Goal: Task Accomplishment & Management: Use online tool/utility

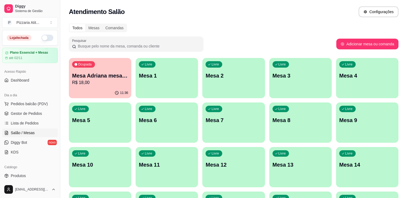
click at [46, 38] on button "button" at bounding box center [47, 38] width 12 height 6
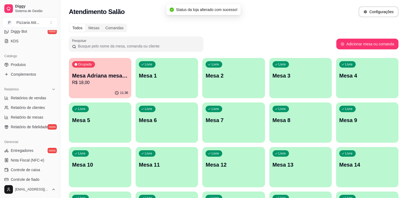
scroll to position [113, 0]
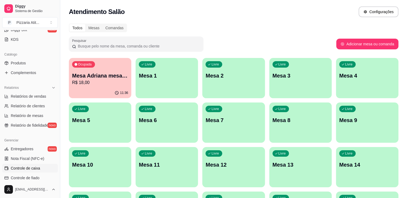
click at [43, 166] on link "Controle de caixa" at bounding box center [30, 168] width 56 height 9
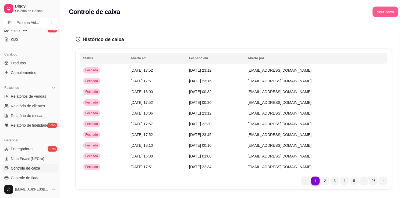
click at [391, 15] on button "Abrir caixa" at bounding box center [385, 12] width 26 height 10
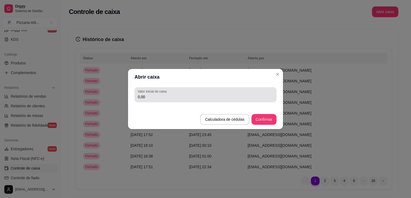
click at [221, 92] on div "0,00" at bounding box center [205, 94] width 135 height 11
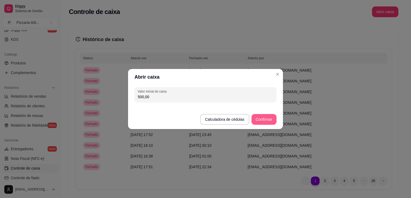
type input "500,00"
click at [267, 117] on button "Confirmar" at bounding box center [264, 119] width 24 height 10
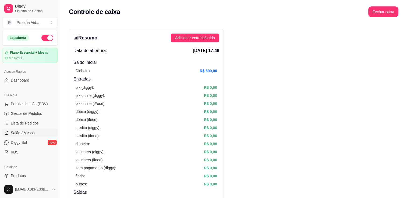
click at [31, 133] on span "Salão / Mesas" at bounding box center [23, 132] width 24 height 5
